Goal: Communication & Community: Share content

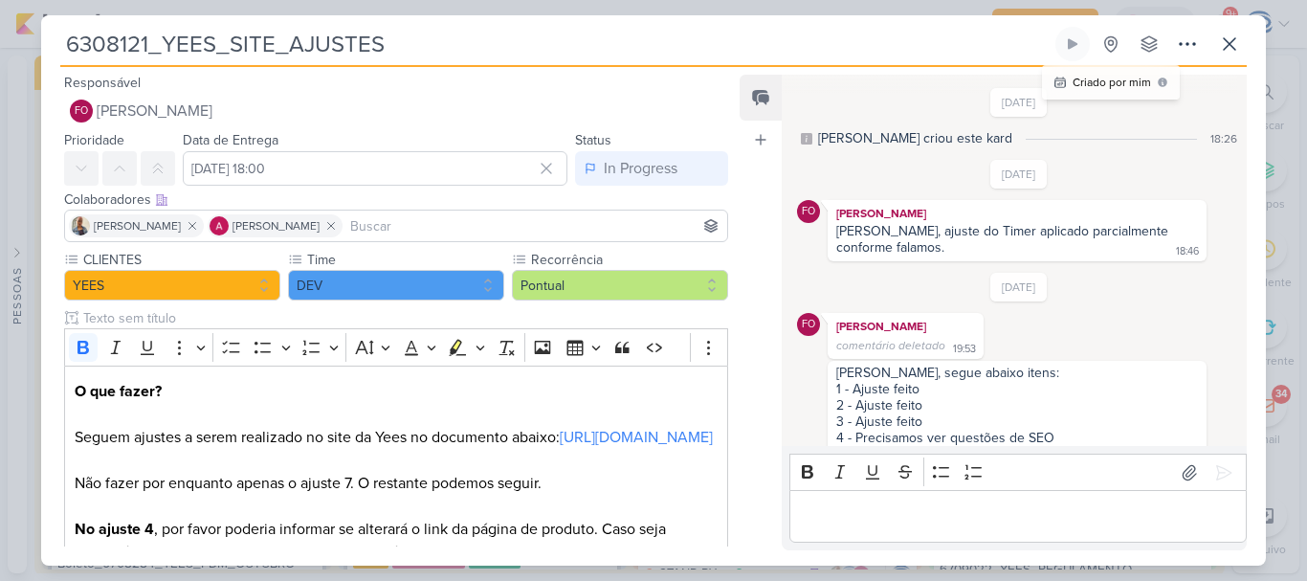
scroll to position [925, 0]
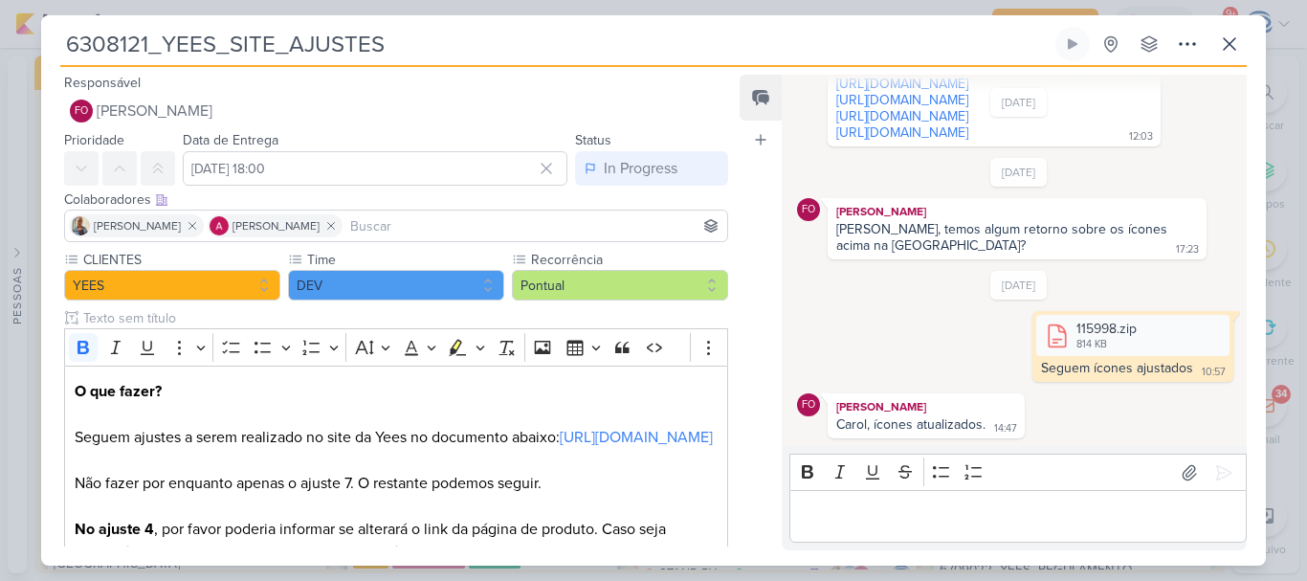
click at [559, 226] on input at bounding box center [534, 225] width 377 height 23
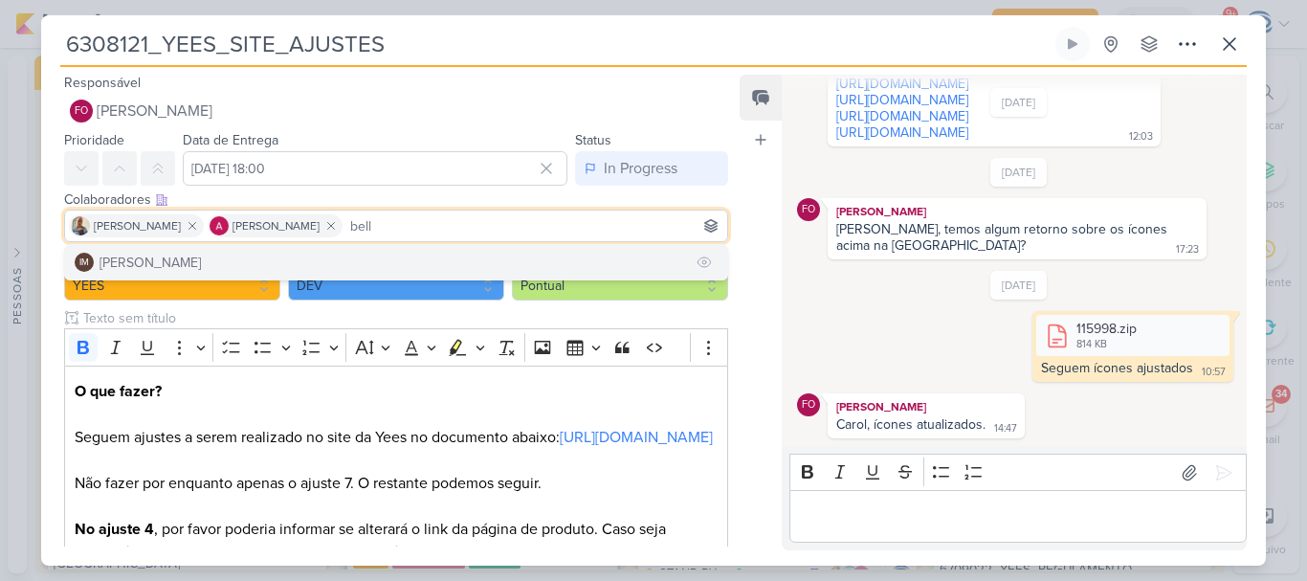
type input "bell"
click at [368, 264] on button "IM [PERSON_NAME]" at bounding box center [396, 262] width 662 height 34
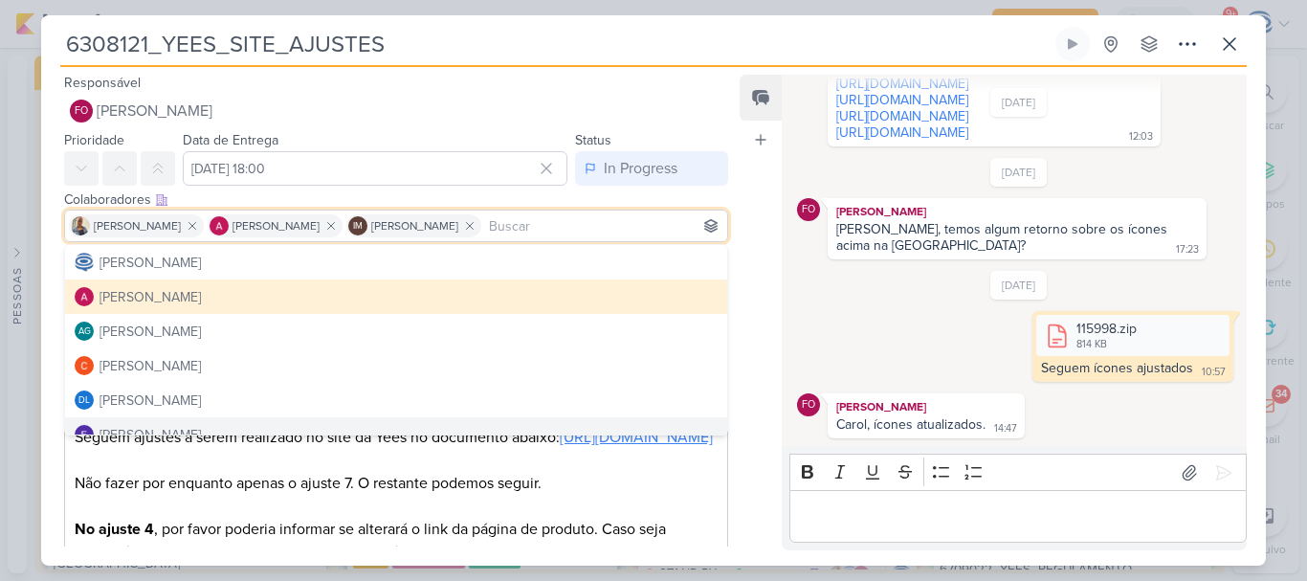
scroll to position [207, 0]
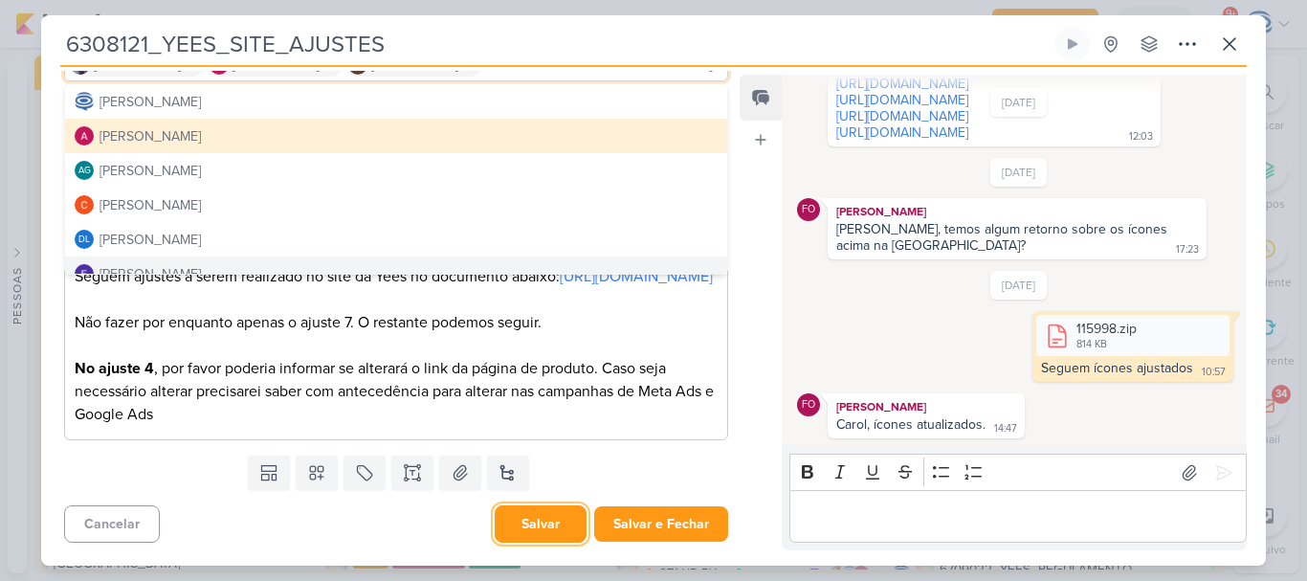
click at [503, 530] on button "Salvar" at bounding box center [541, 523] width 92 height 37
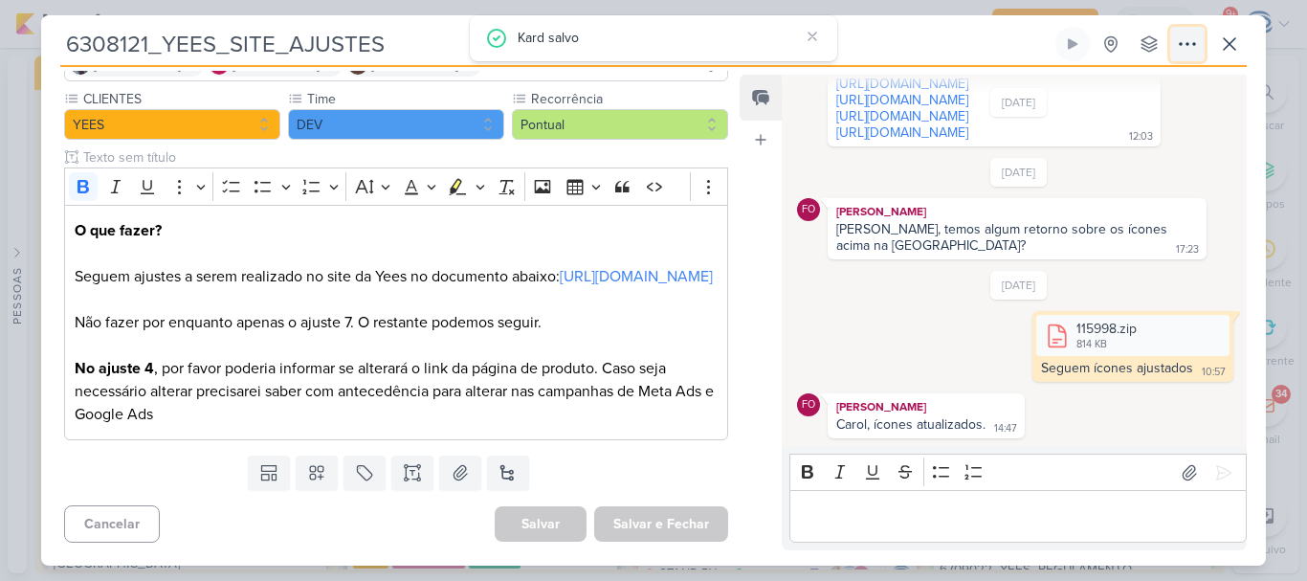
click at [1175, 43] on button at bounding box center [1187, 44] width 34 height 34
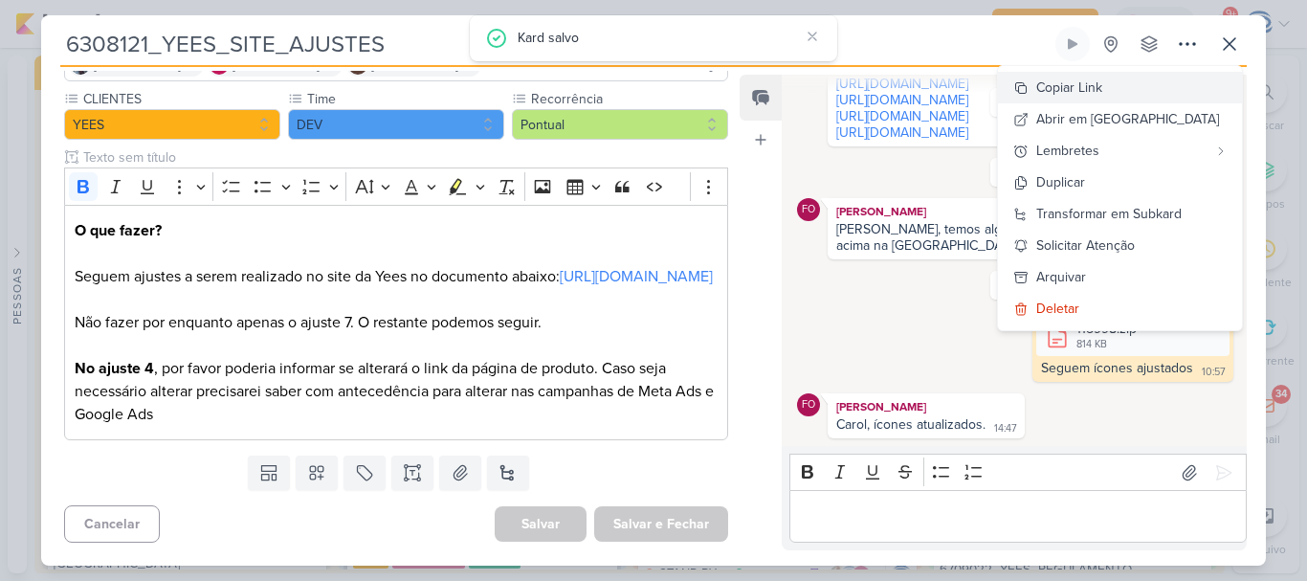
click at [1143, 83] on button "Copiar Link" at bounding box center [1120, 88] width 244 height 32
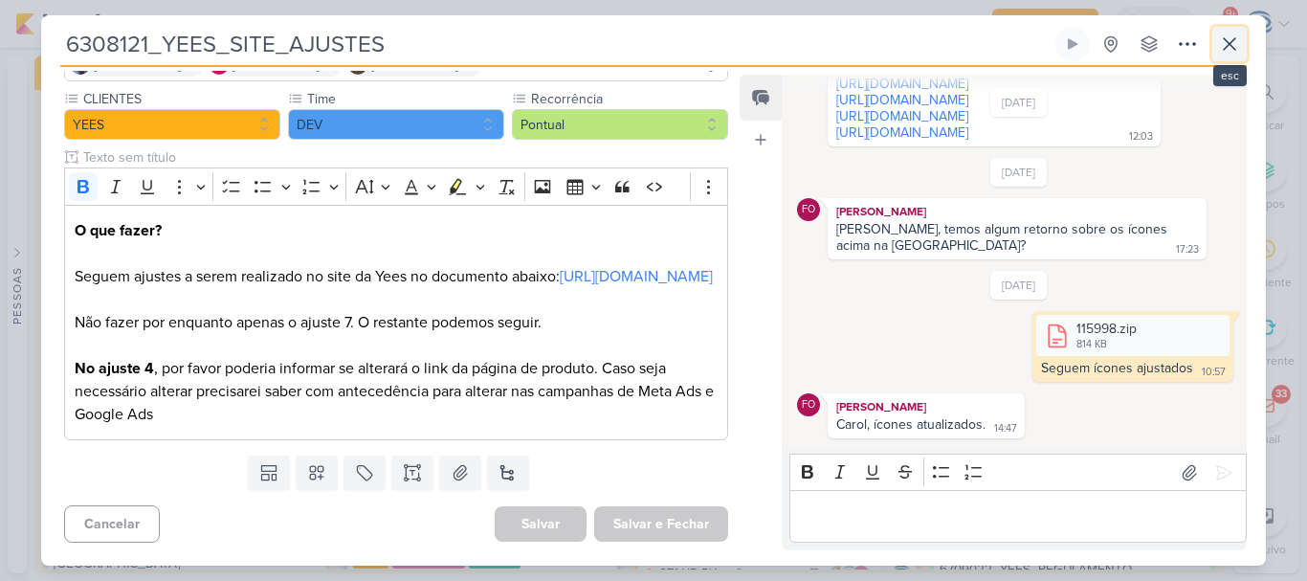
click at [1226, 45] on icon at bounding box center [1229, 44] width 23 height 23
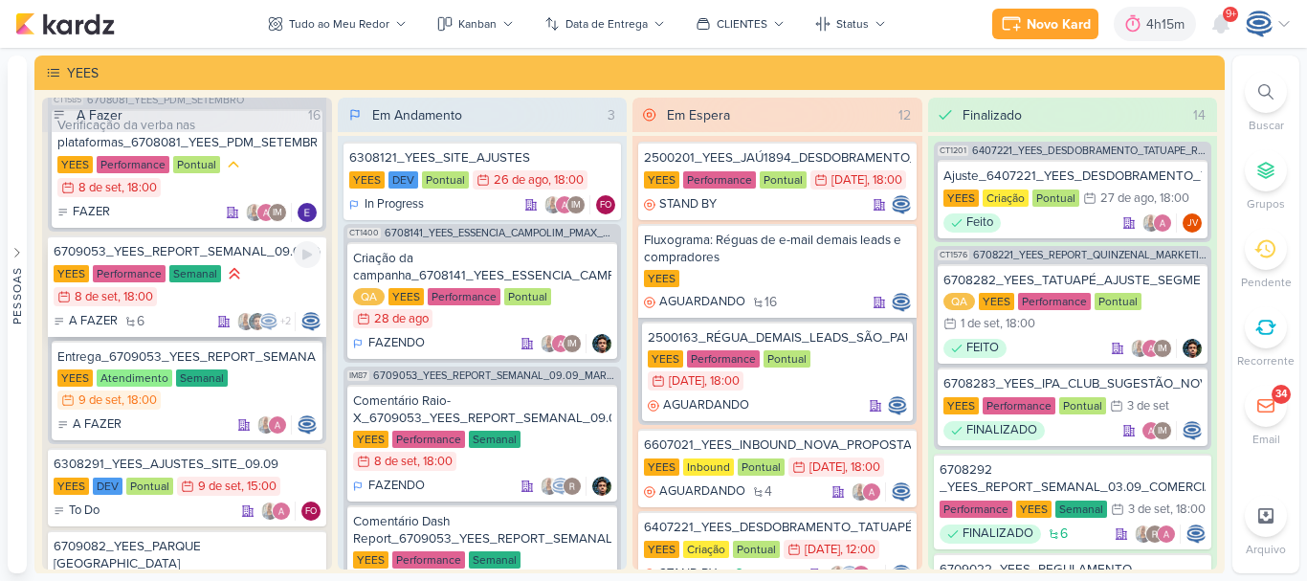
click at [258, 281] on div "6709053_YEES_REPORT_SEMANAL_09.09_MARKETING [GEOGRAPHIC_DATA] Performance Seman…" at bounding box center [187, 285] width 278 height 101
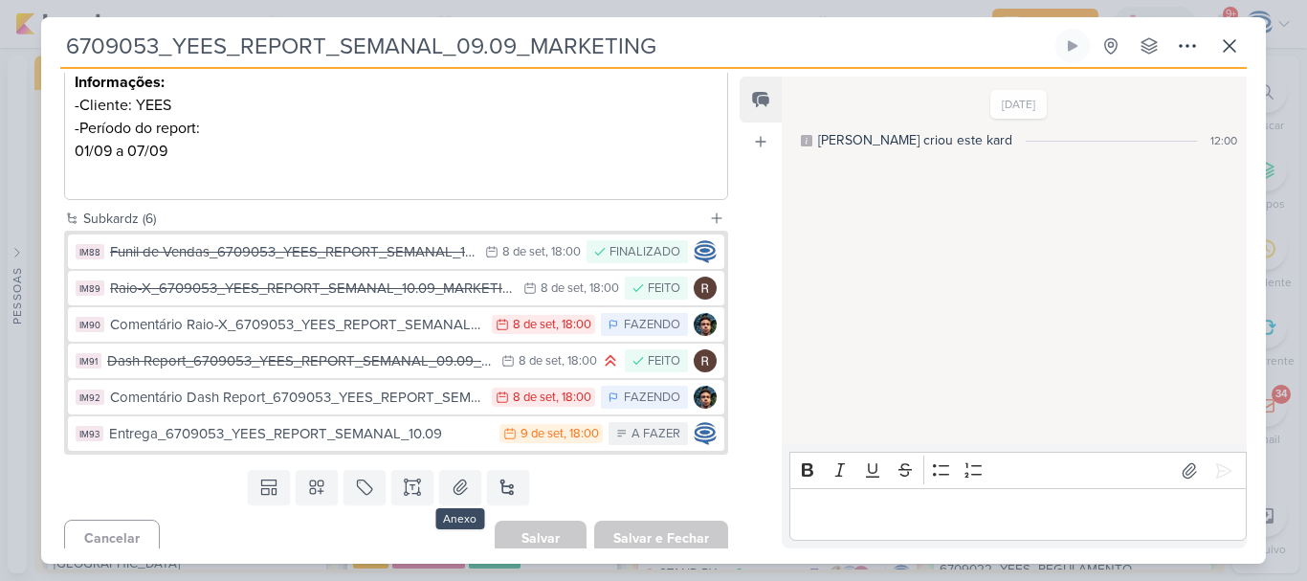
scroll to position [350, 0]
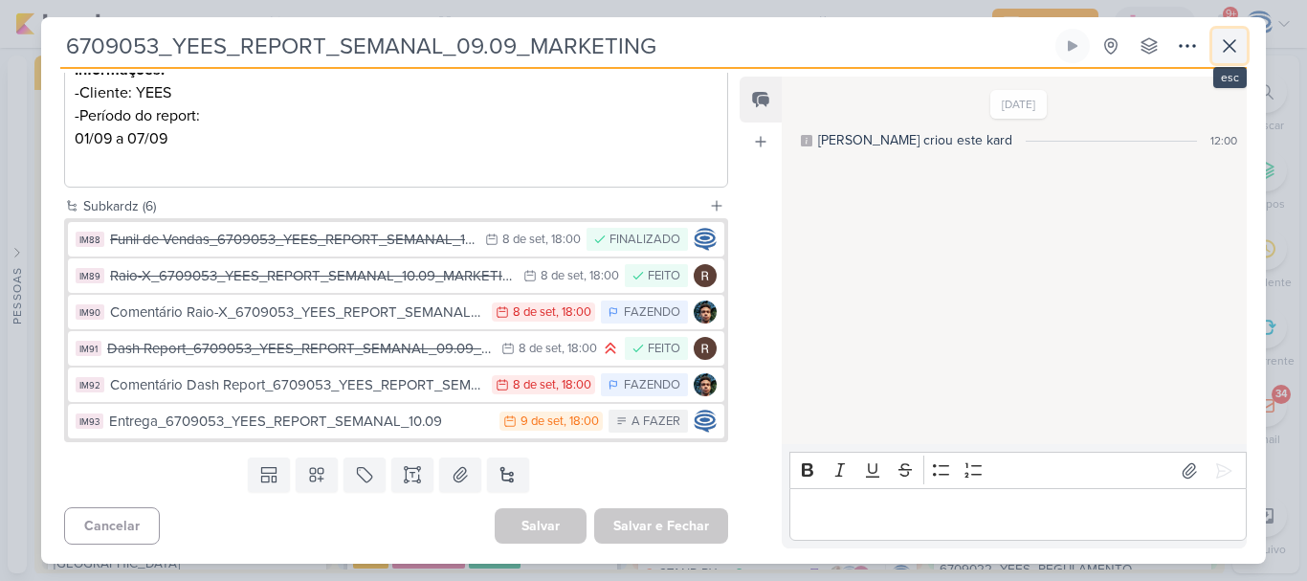
click at [1239, 46] on icon at bounding box center [1229, 45] width 23 height 23
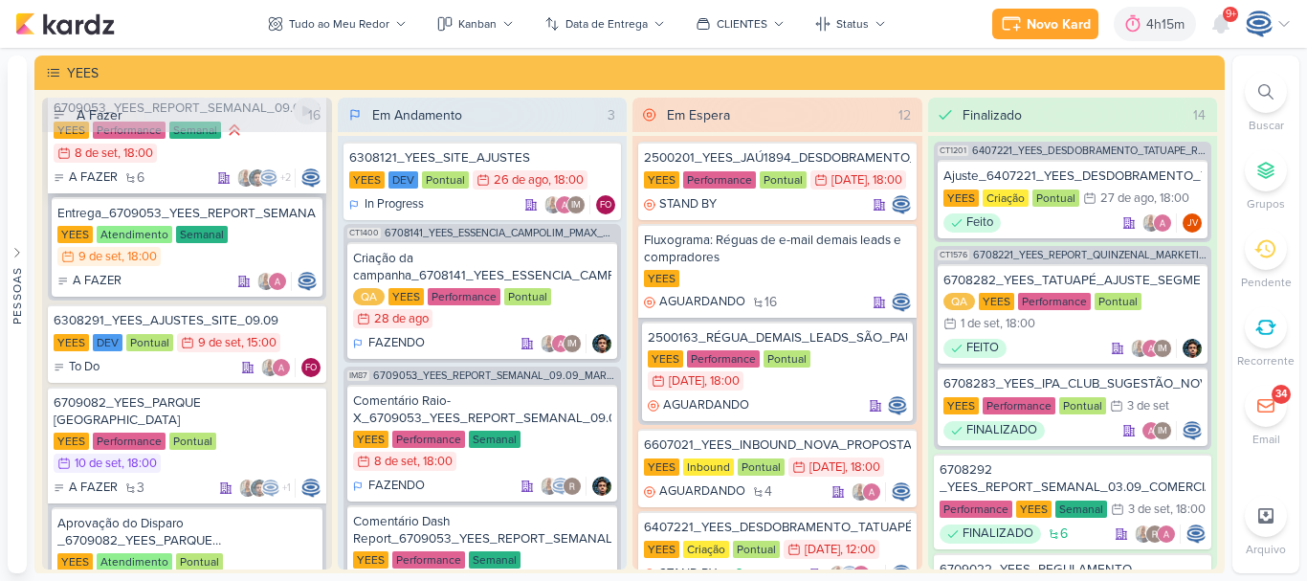
scroll to position [1070, 0]
click at [276, 328] on div "6308291_YEES_AJUSTES_SITE_09.09" at bounding box center [187, 319] width 267 height 17
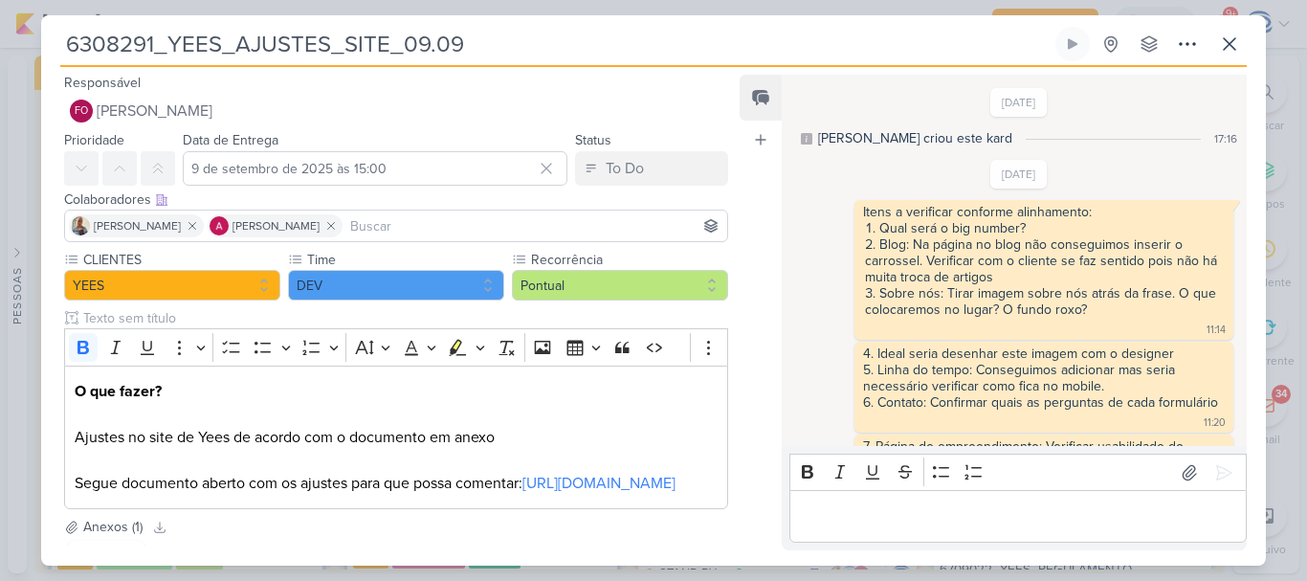
scroll to position [244, 0]
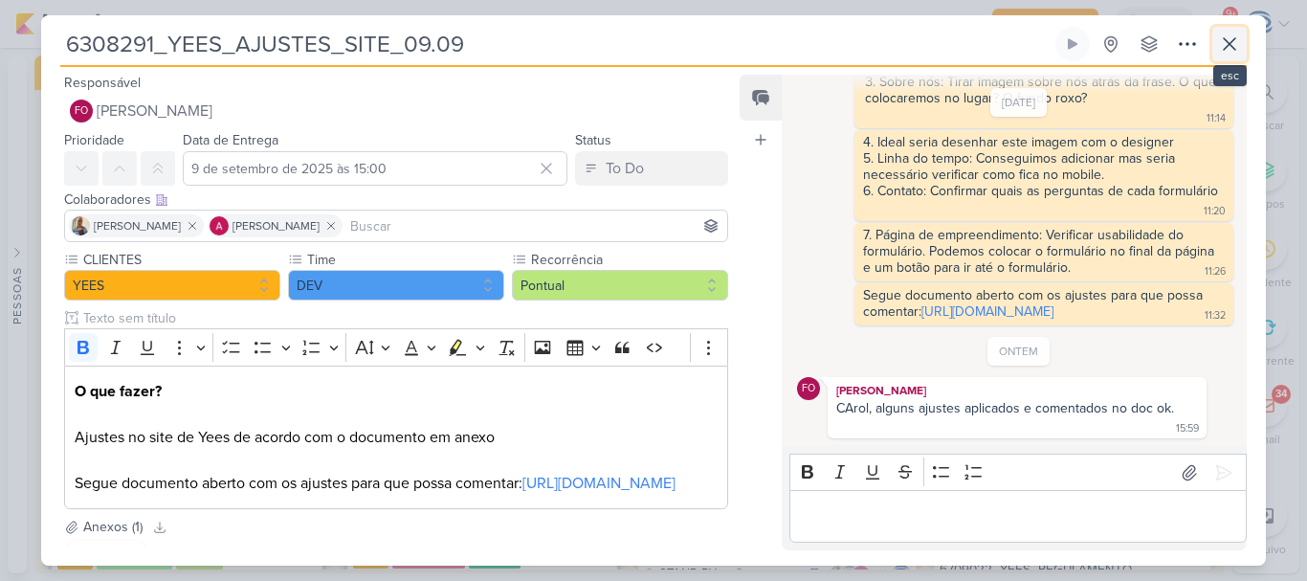
click at [1223, 49] on icon at bounding box center [1229, 44] width 23 height 23
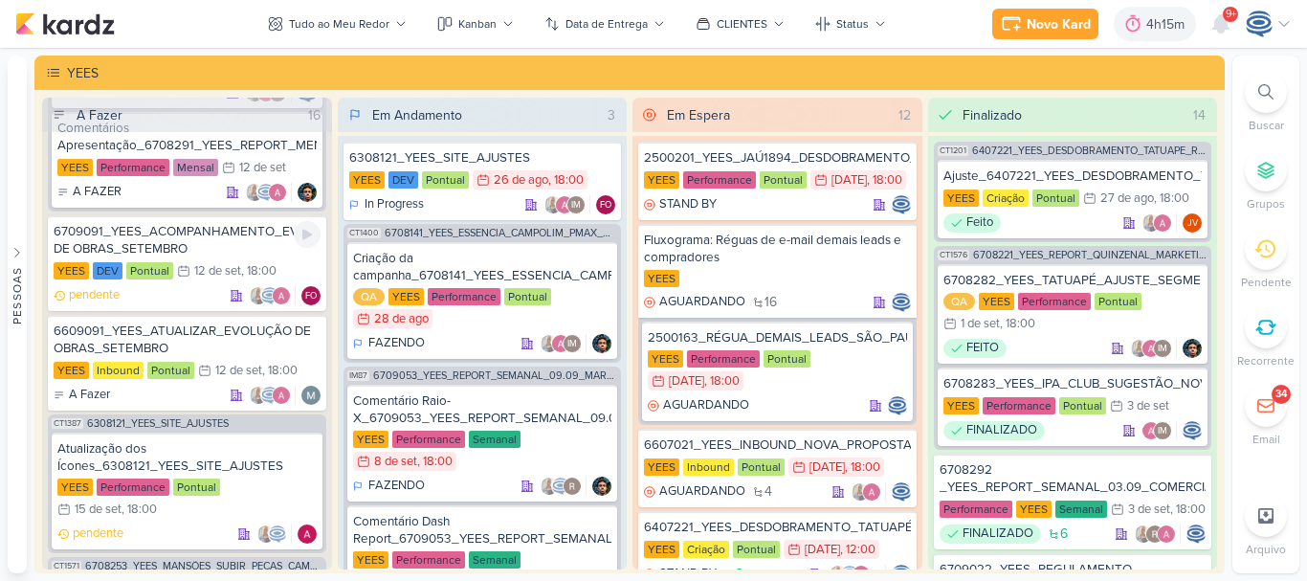
scroll to position [2330, 0]
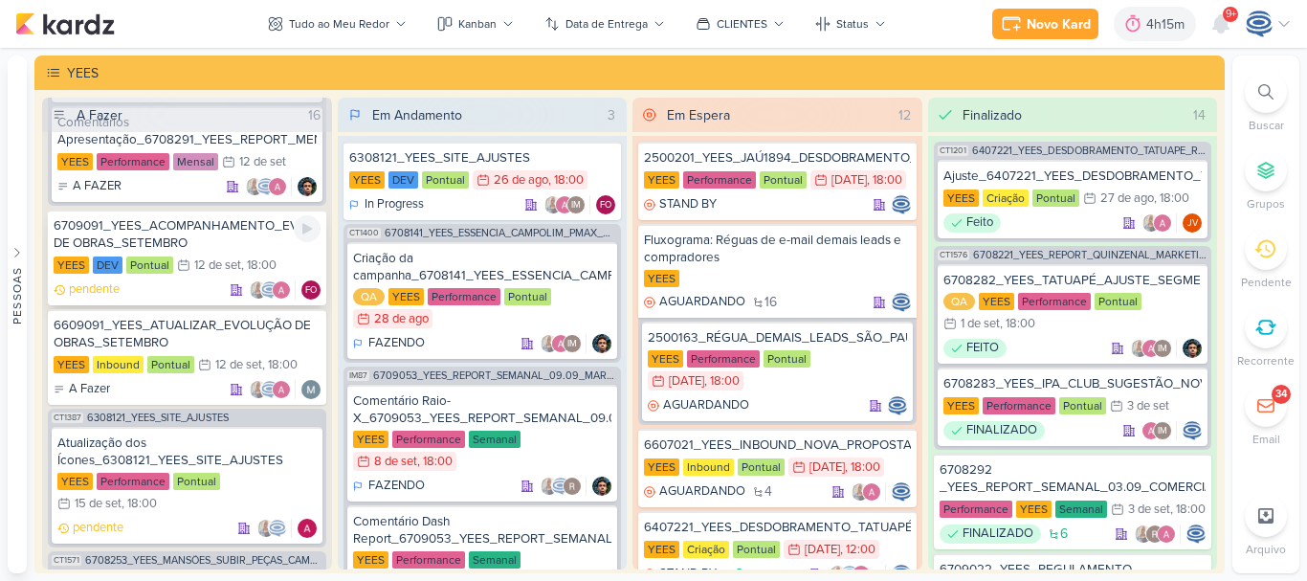
click at [211, 252] on div "6709091_YEES_ACOMPANHAMENTO_EVOLUÇÃO DE OBRAS_SETEMBRO" at bounding box center [187, 234] width 267 height 34
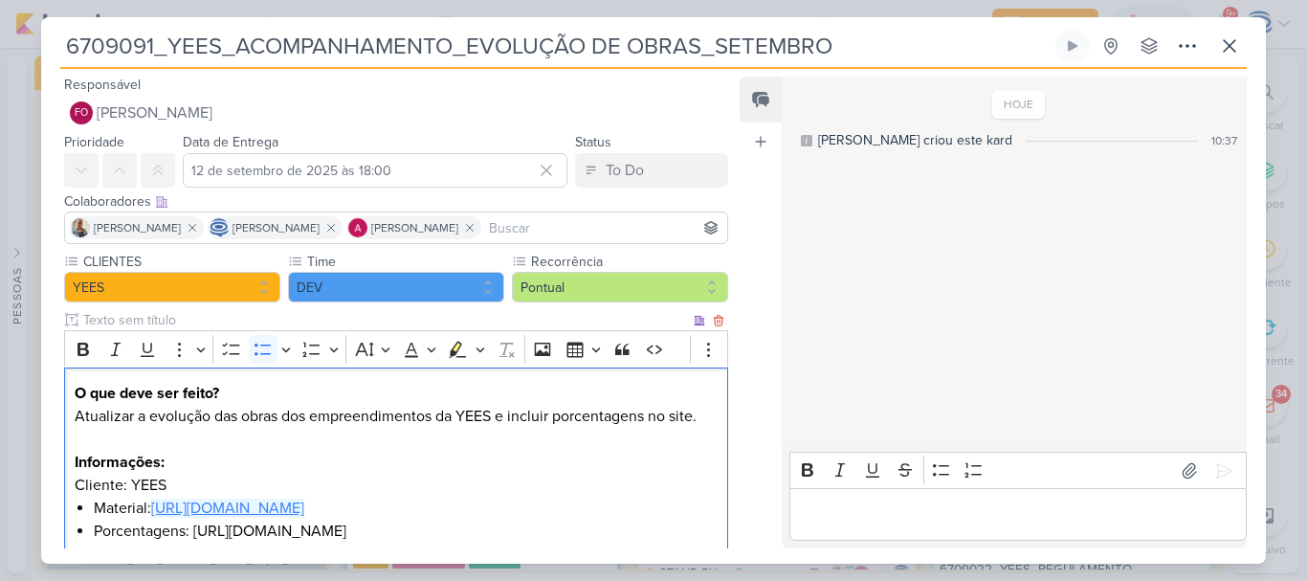
click at [277, 510] on link "[URL][DOMAIN_NAME]" at bounding box center [227, 508] width 153 height 19
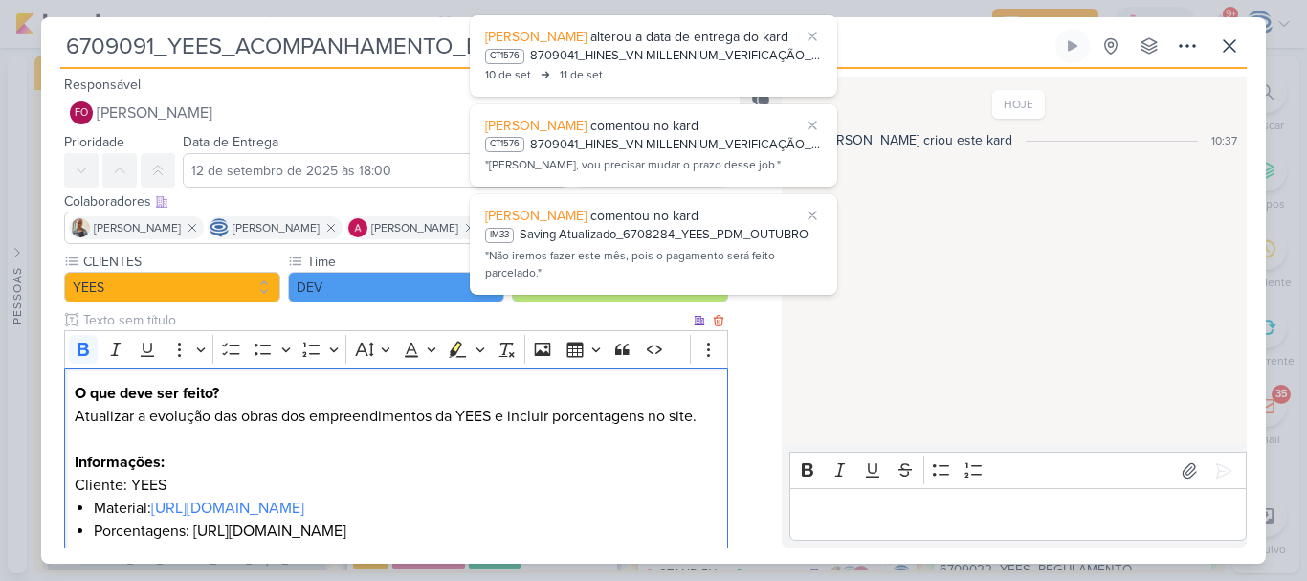
click at [486, 455] on p "Informações:" at bounding box center [396, 462] width 643 height 23
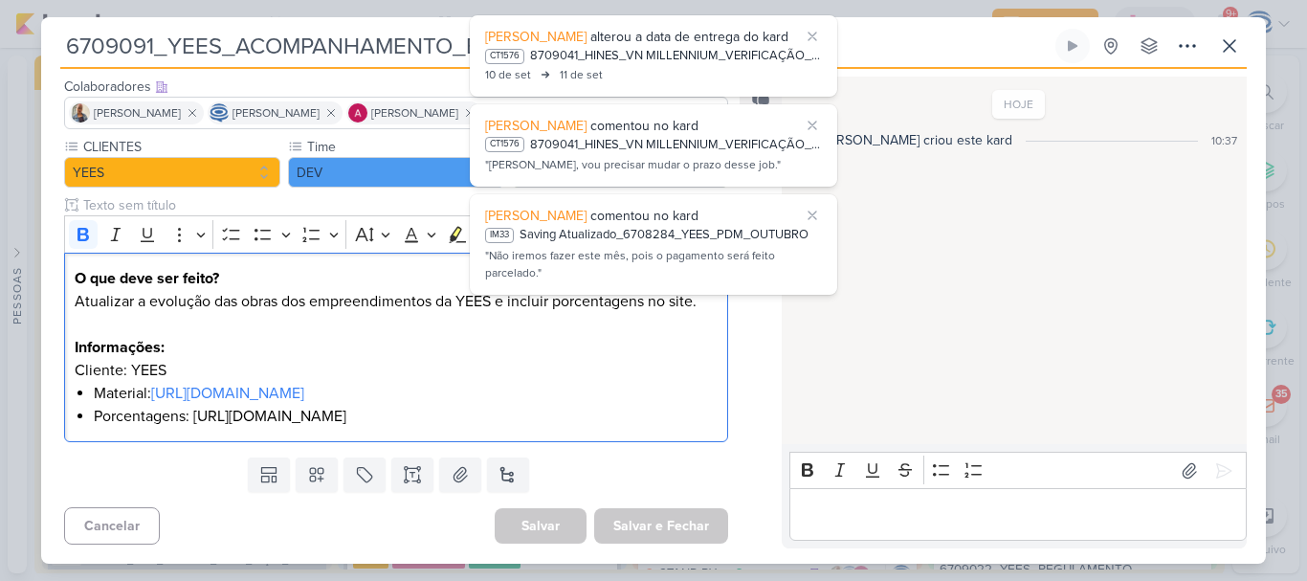
scroll to position [0, 0]
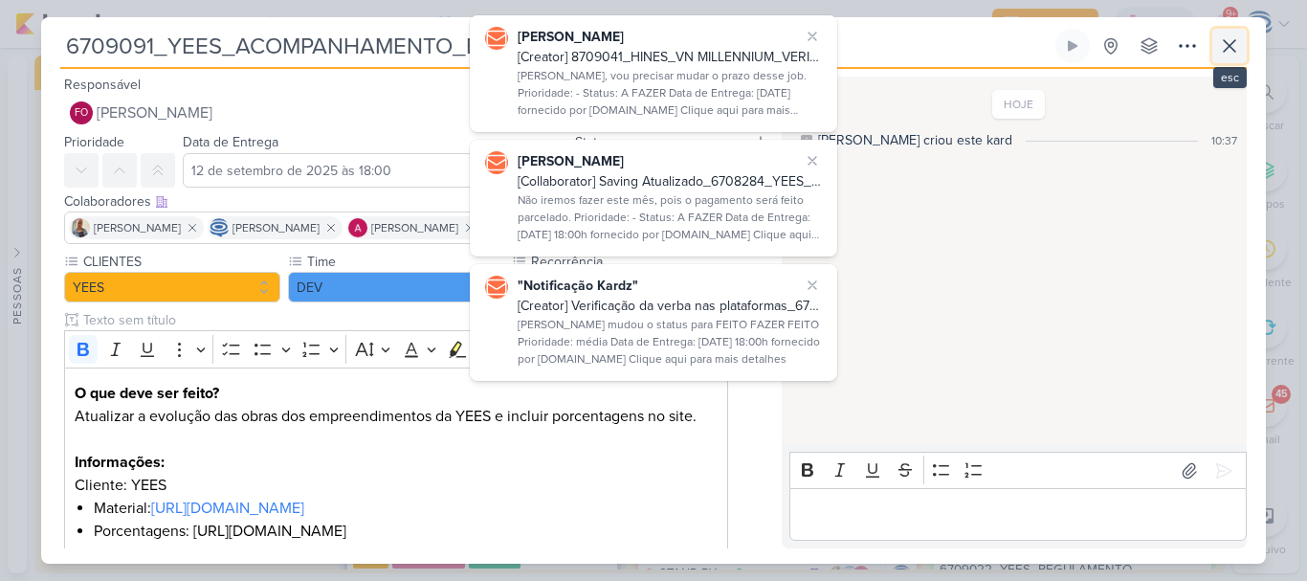
click at [1227, 41] on icon at bounding box center [1229, 45] width 23 height 23
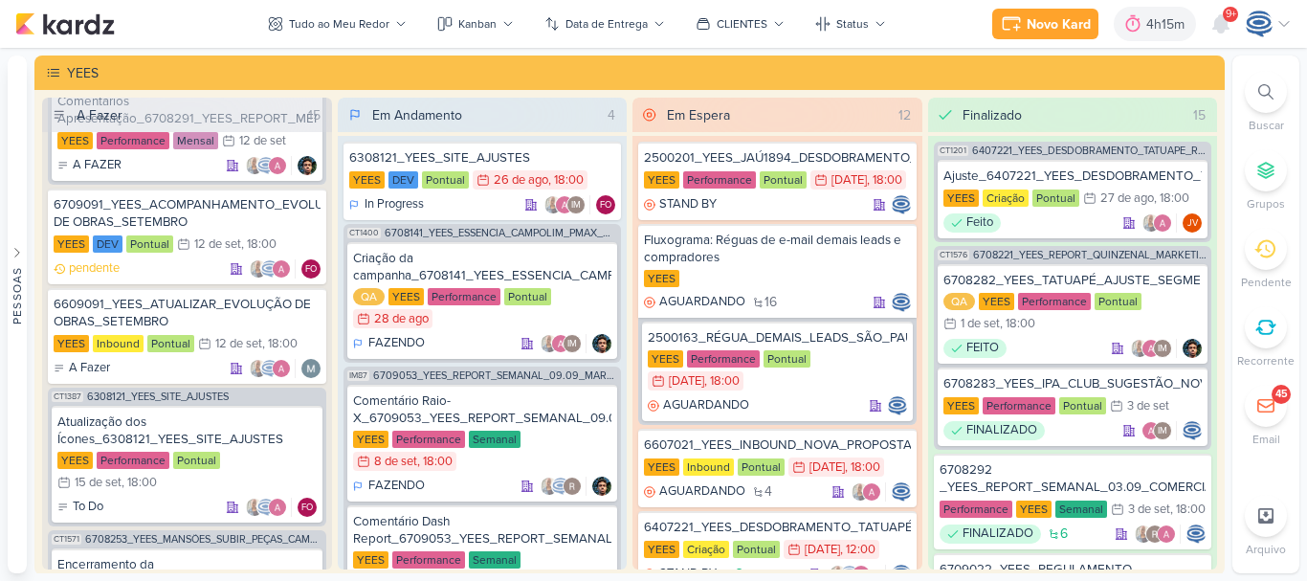
scroll to position [1759, 0]
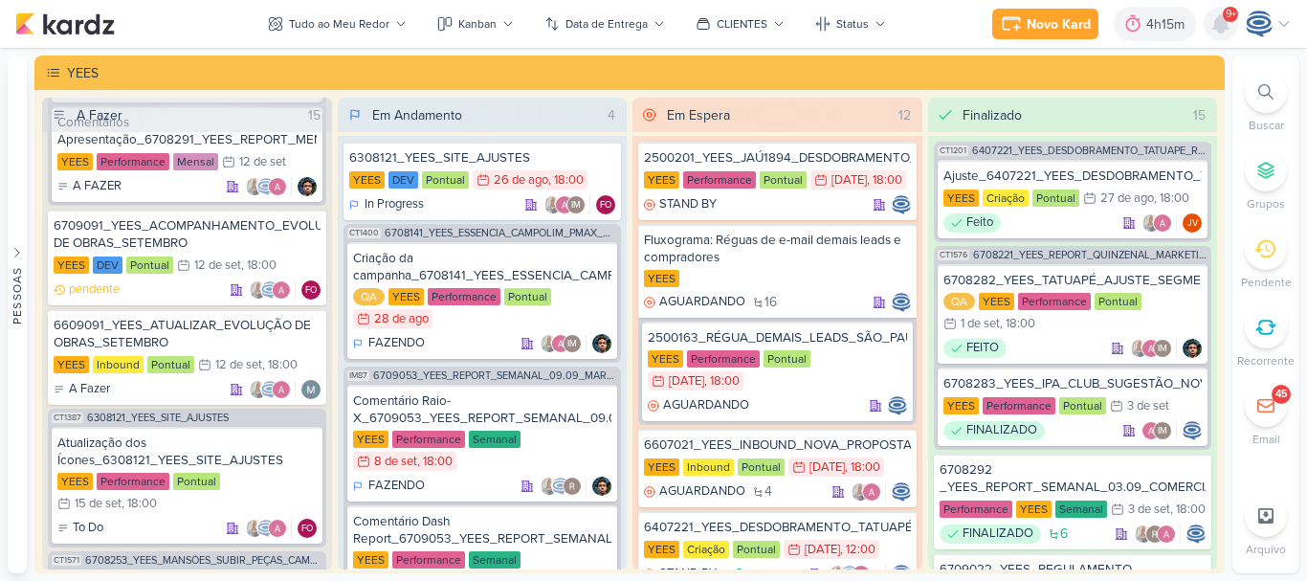
click at [1233, 30] on div at bounding box center [1221, 24] width 34 height 34
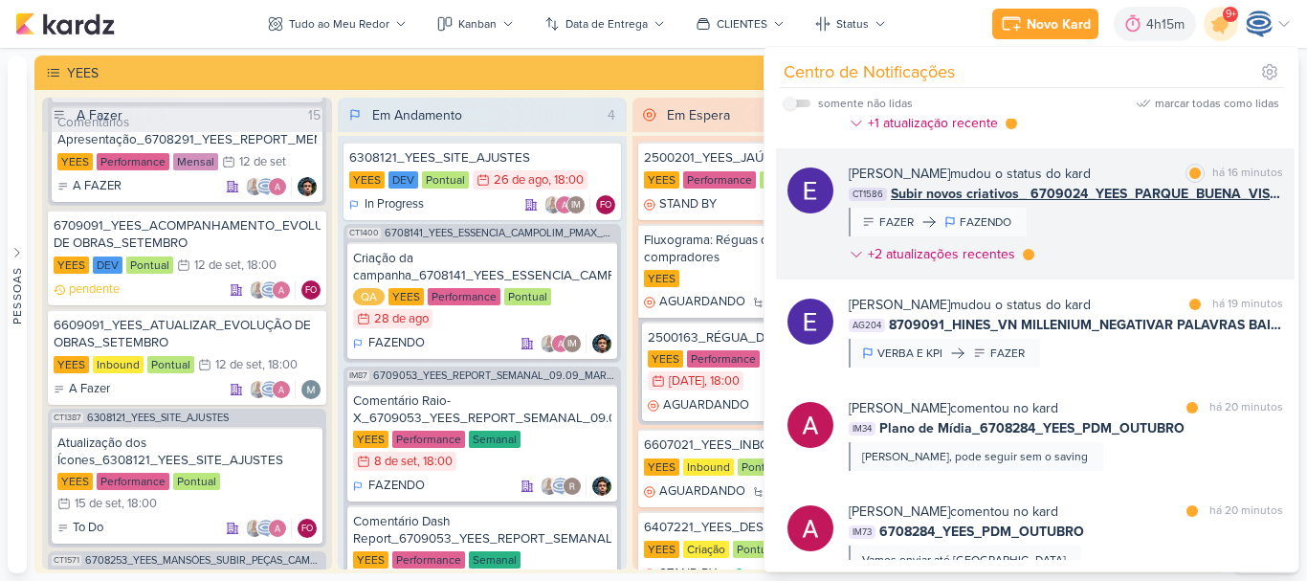
scroll to position [382, 0]
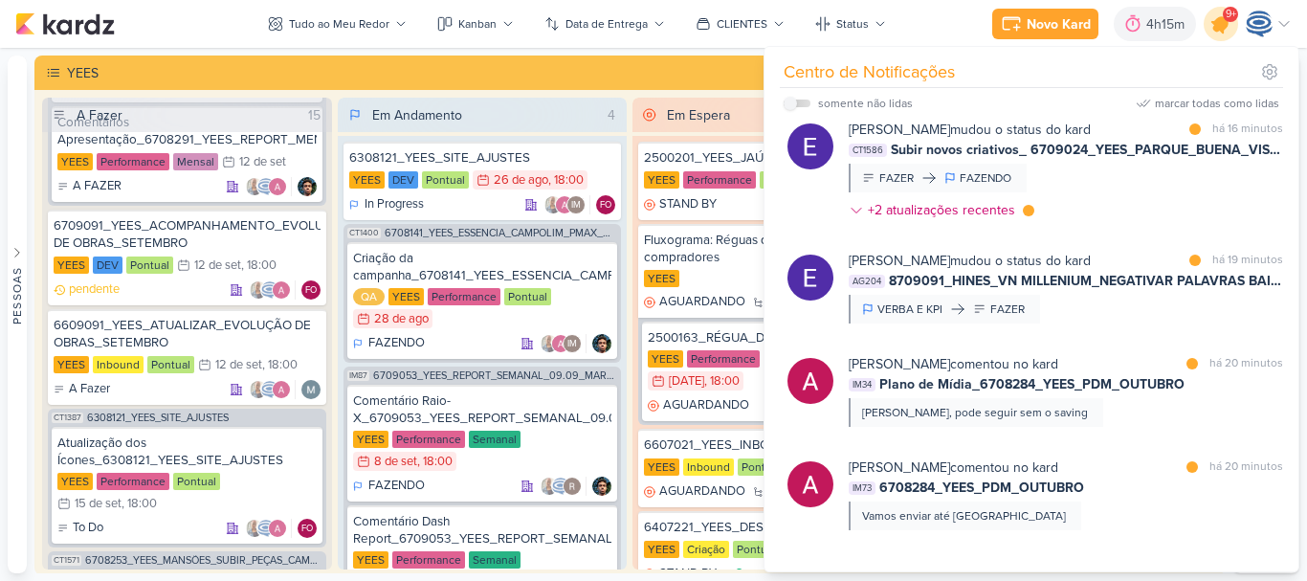
click at [1210, 15] on div at bounding box center [1221, 24] width 49 height 49
